Goal: Task Accomplishment & Management: Complete application form

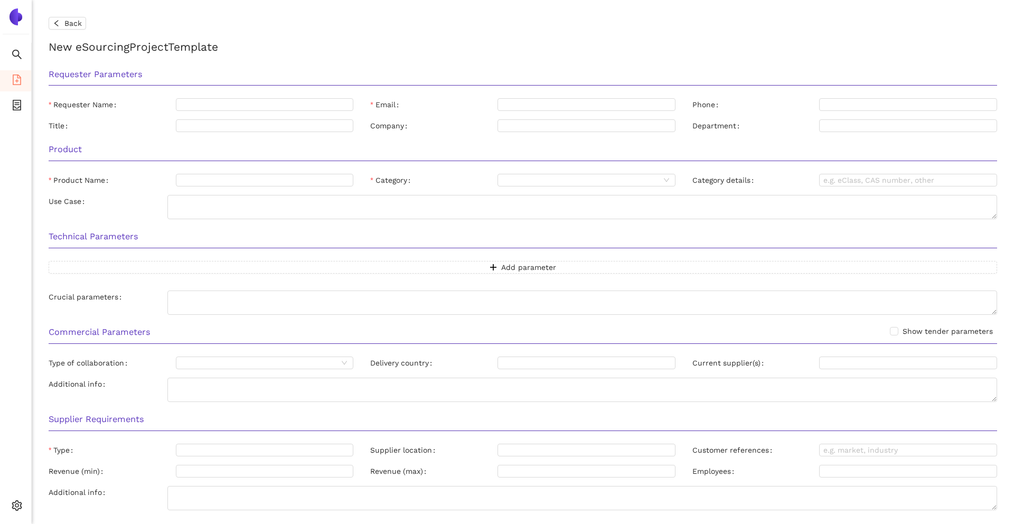
click at [402, 283] on div "Add parameter" at bounding box center [523, 273] width 966 height 25
click at [401, 271] on button "Add parameter" at bounding box center [523, 267] width 949 height 13
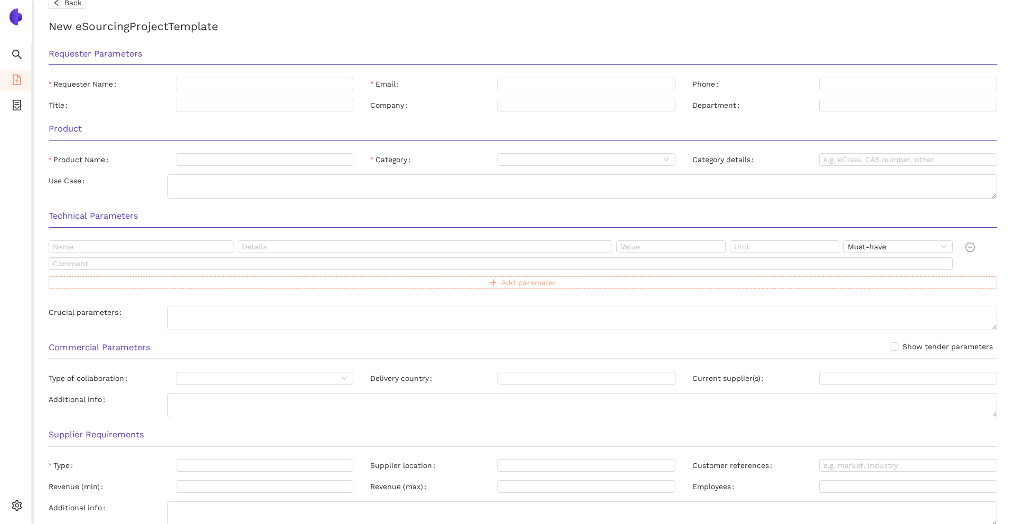
scroll to position [44, 0]
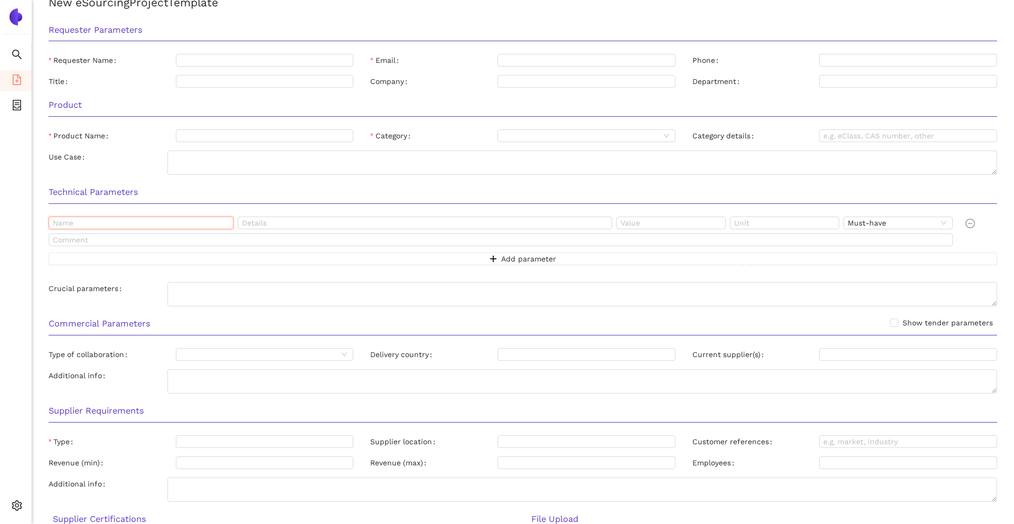
click at [211, 229] on input "text" at bounding box center [141, 223] width 185 height 13
type input "[PERSON_NAME]"
click at [423, 221] on input "text" at bounding box center [670, 223] width 109 height 13
type input "400"
click at [423, 222] on input "text" at bounding box center [784, 223] width 109 height 13
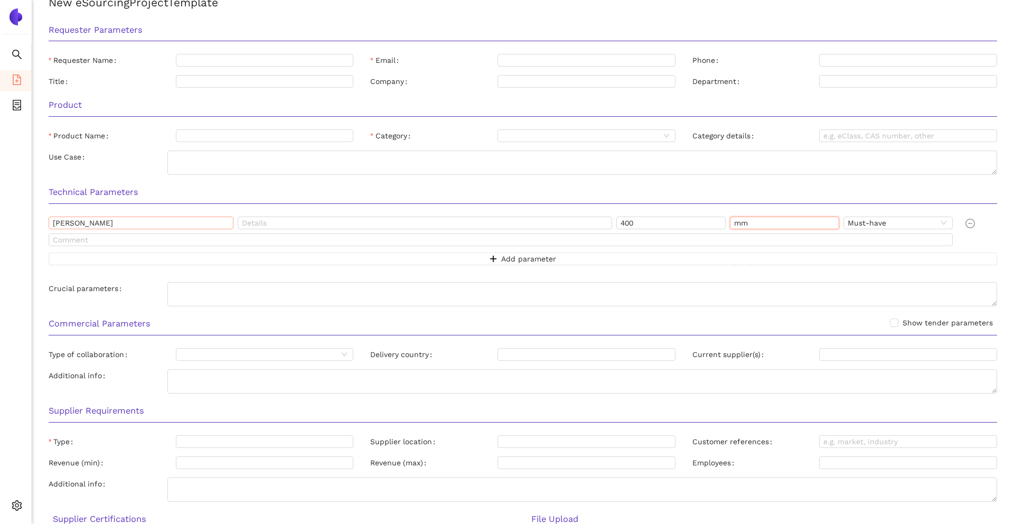
type input "mm"
click at [145, 219] on input "[PERSON_NAME]" at bounding box center [141, 223] width 185 height 13
type input "[PERSON_NAME]/Breite/Höhe"
click at [423, 221] on input "400" at bounding box center [670, 223] width 109 height 13
type input "400x400x400"
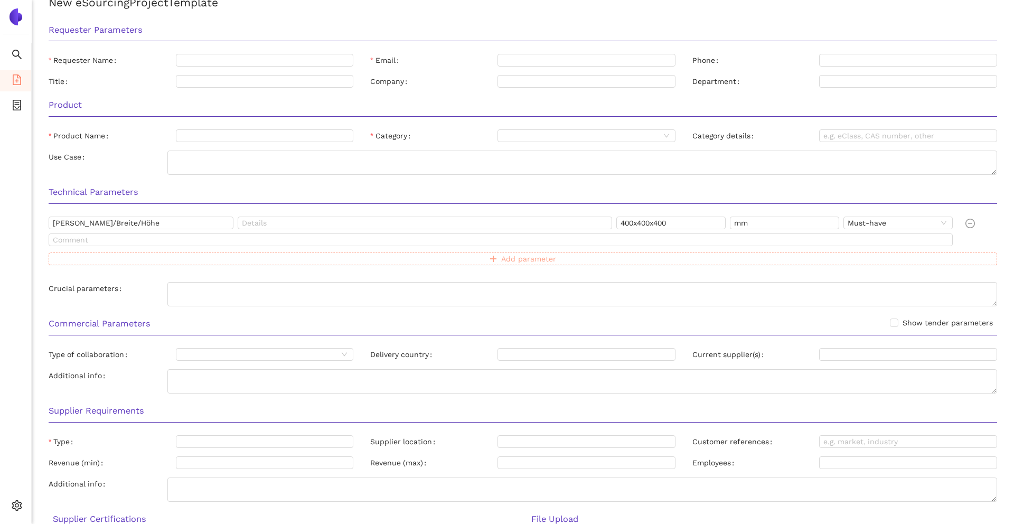
click at [423, 259] on button "Add parameter" at bounding box center [523, 258] width 949 height 13
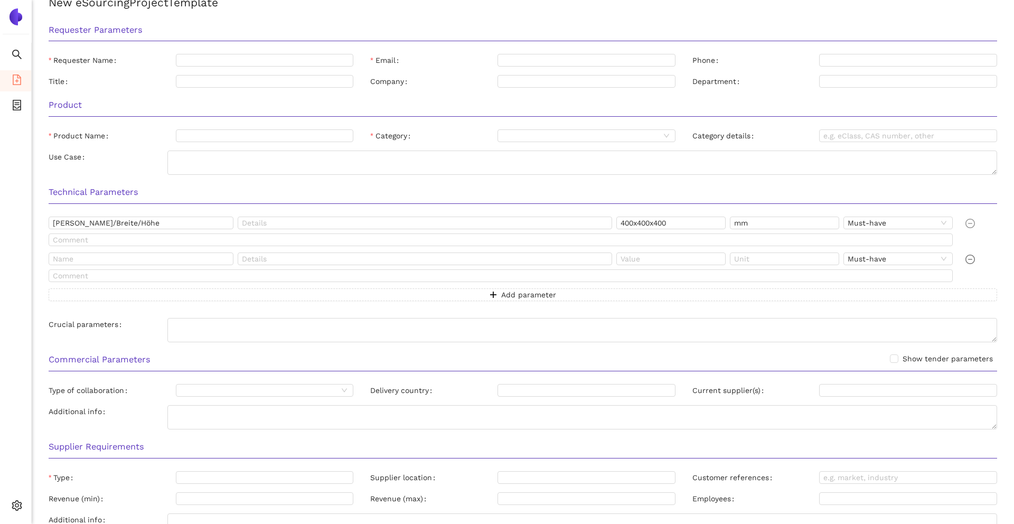
click at [423, 259] on icon "minus-circle" at bounding box center [971, 259] width 4 height 1
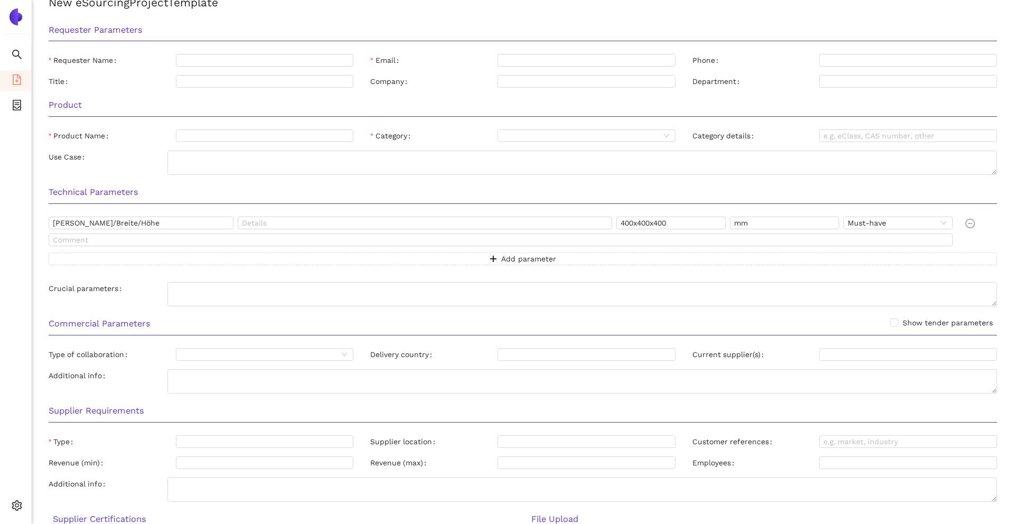
click at [423, 190] on h3 "Technical Parameters" at bounding box center [523, 192] width 949 height 14
click at [109, 226] on input "[PERSON_NAME]/Breite/Höhe" at bounding box center [141, 223] width 185 height 13
click at [423, 214] on div "Technical Parameters [PERSON_NAME]/Breite/Höhe 400x400x400 mm Must-have Add par…" at bounding box center [523, 245] width 966 height 132
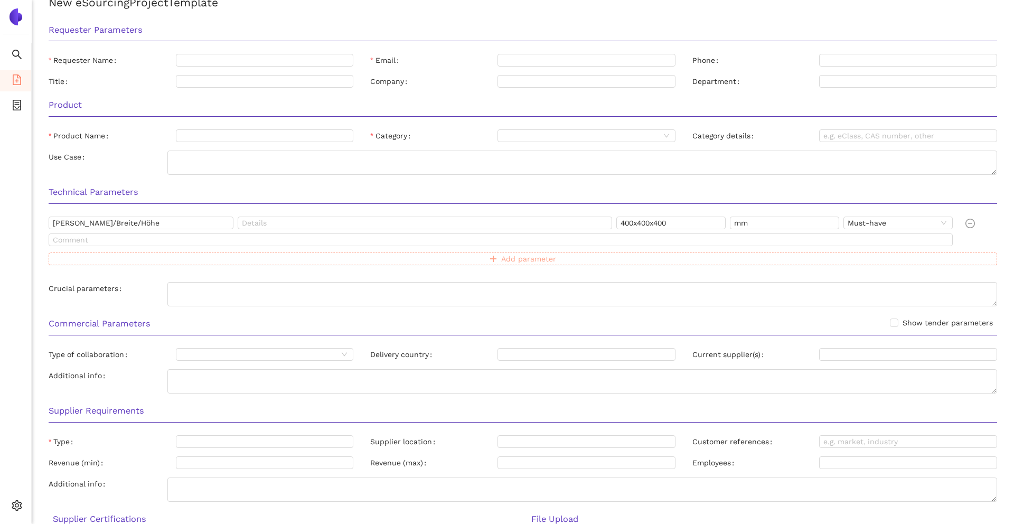
click at [423, 255] on button "Add parameter" at bounding box center [523, 258] width 949 height 13
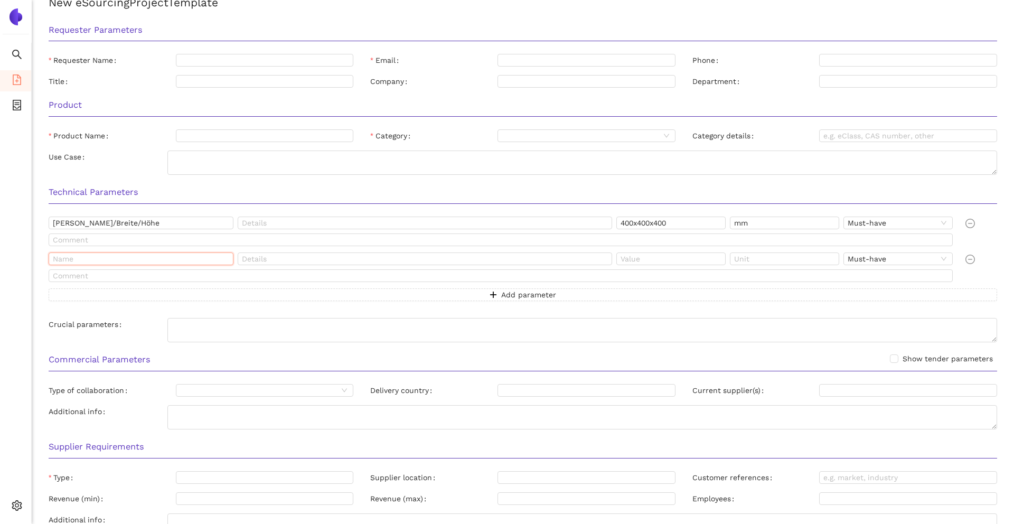
click at [203, 256] on input "text" at bounding box center [141, 258] width 185 height 13
type input "Material"
click at [423, 256] on input "text" at bounding box center [670, 258] width 109 height 13
type input "AL10017"
click at [423, 262] on input "text" at bounding box center [784, 258] width 109 height 13
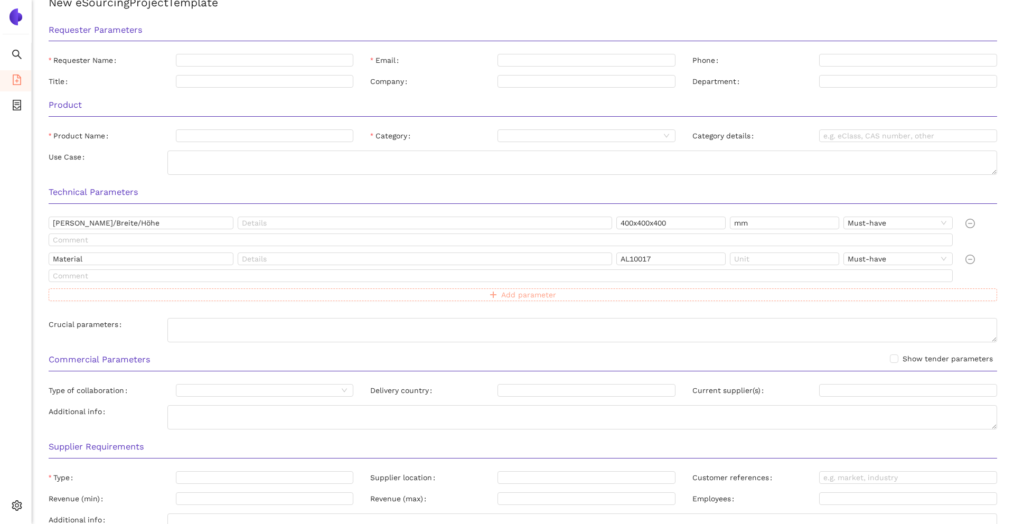
click at [423, 296] on button "Add parameter" at bounding box center [523, 294] width 949 height 13
